Goal: Task Accomplishment & Management: Complete application form

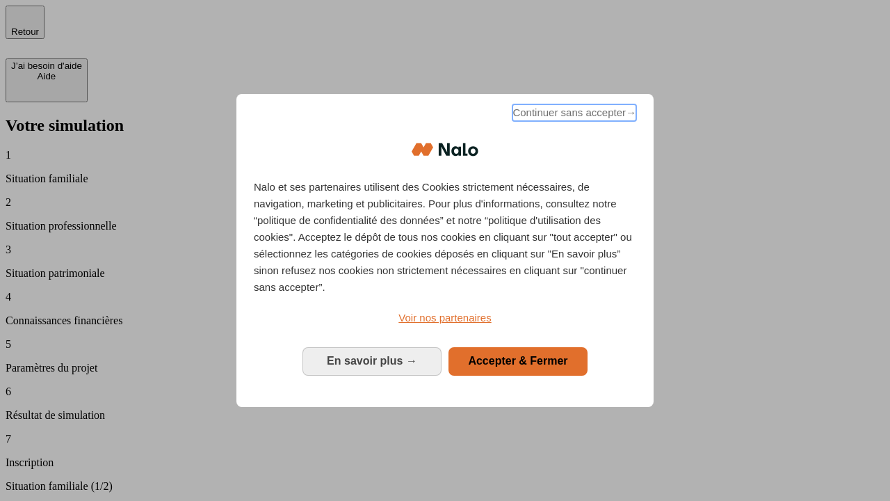
click at [573, 115] on span "Continuer sans accepter →" at bounding box center [574, 112] width 124 height 17
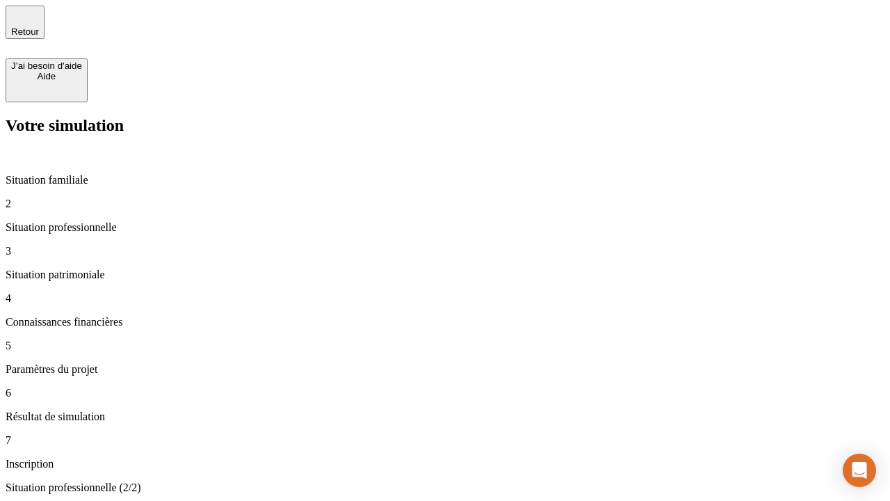
type input "30 000"
type input "1 000"
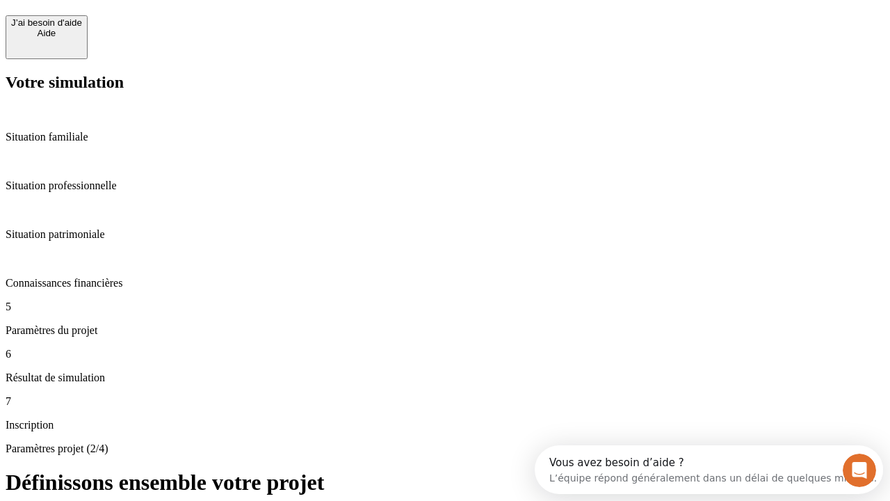
scroll to position [26, 0]
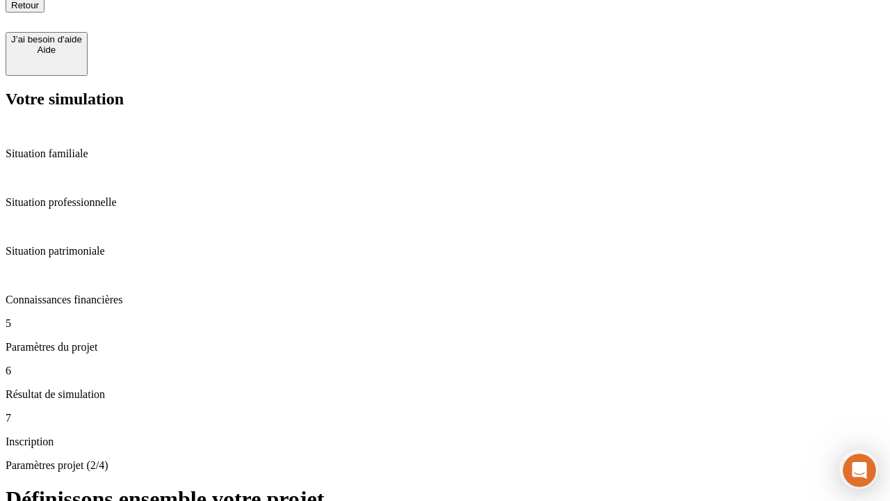
type input "40"
type input "64"
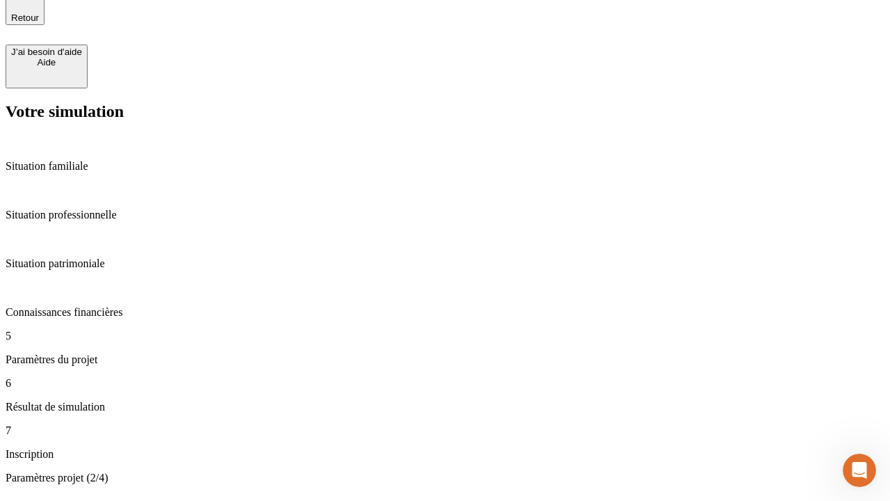
type input "200 000"
type input "640"
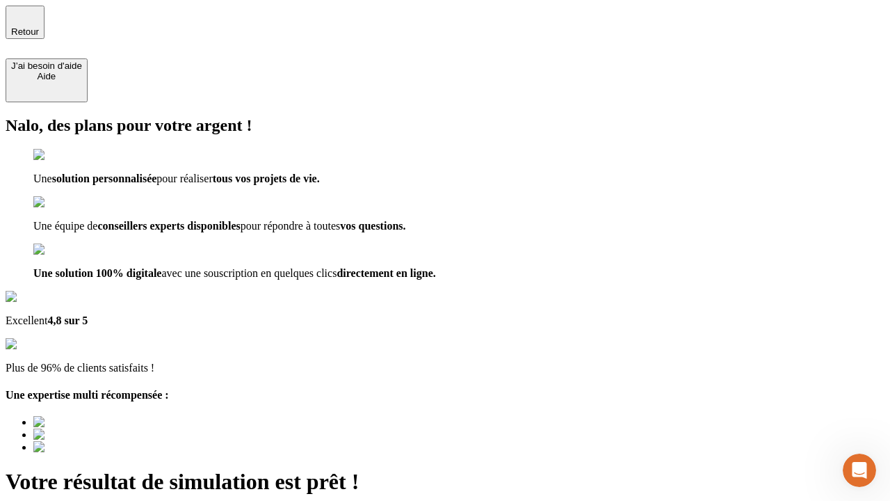
scroll to position [10, 0]
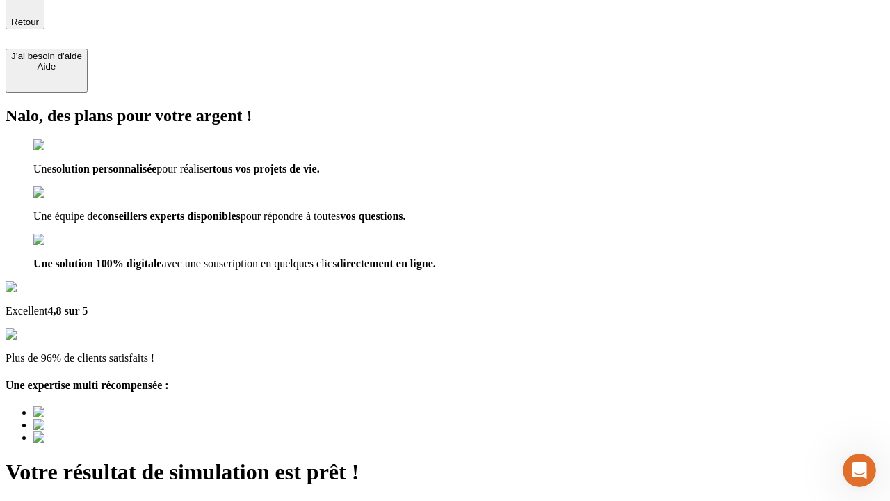
type input "[EMAIL_ADDRESS][DOMAIN_NAME]"
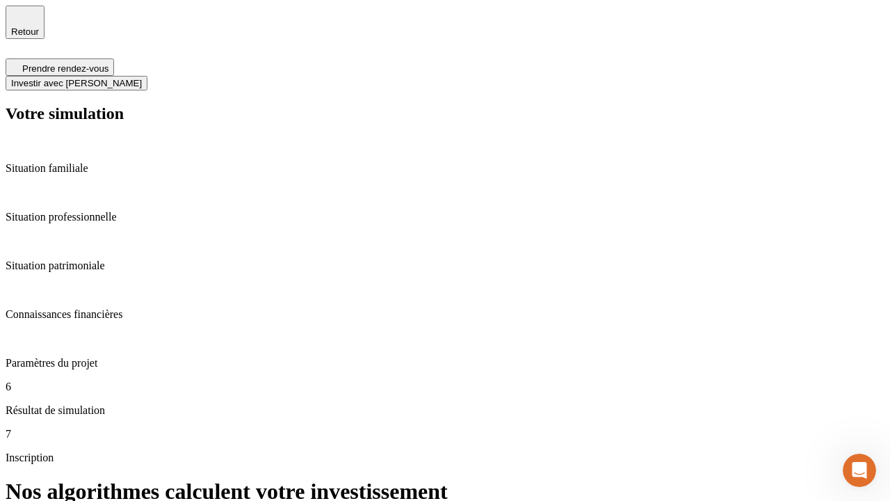
click at [142, 78] on span "Investir avec [PERSON_NAME]" at bounding box center [76, 83] width 131 height 10
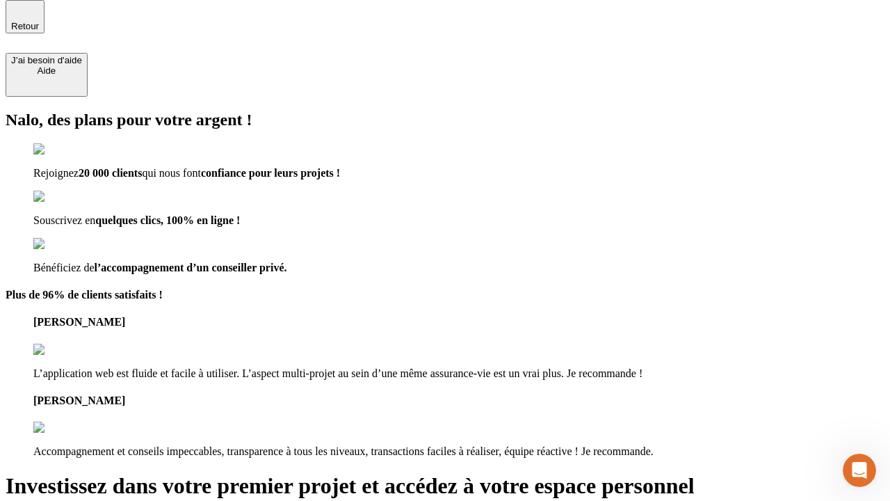
scroll to position [4, 0]
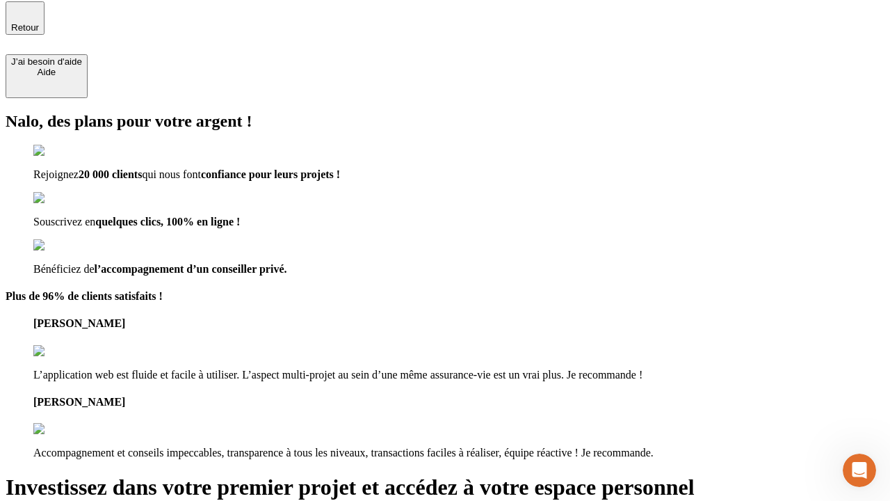
type input "[PERSON_NAME][EMAIL_ADDRESS][DOMAIN_NAME]"
